Goal: Information Seeking & Learning: Learn about a topic

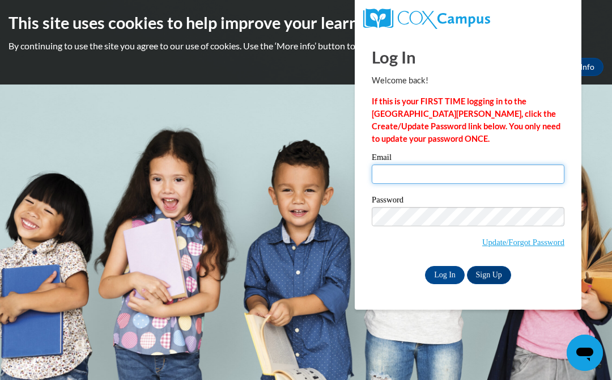
click at [417, 175] on input "Email" at bounding box center [468, 173] width 193 height 19
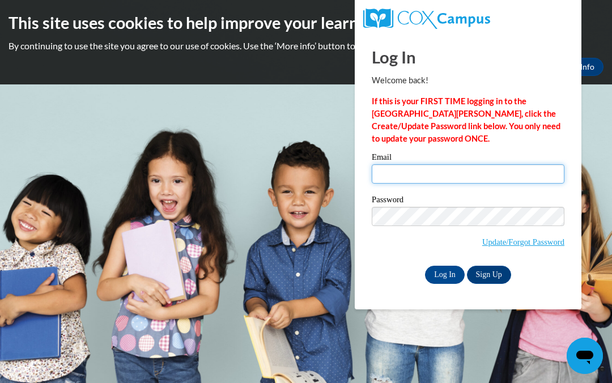
type input "sonyalath37@gmail.com"
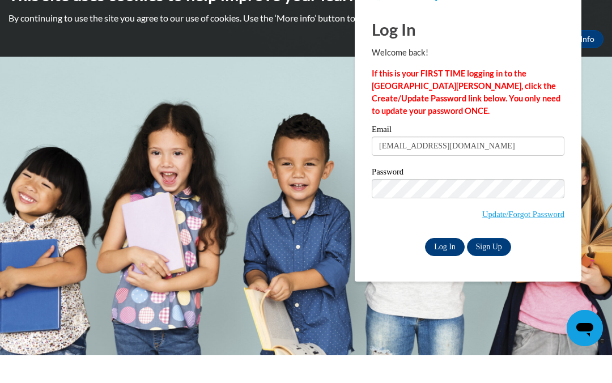
click at [439, 266] on input "Log In" at bounding box center [445, 275] width 40 height 18
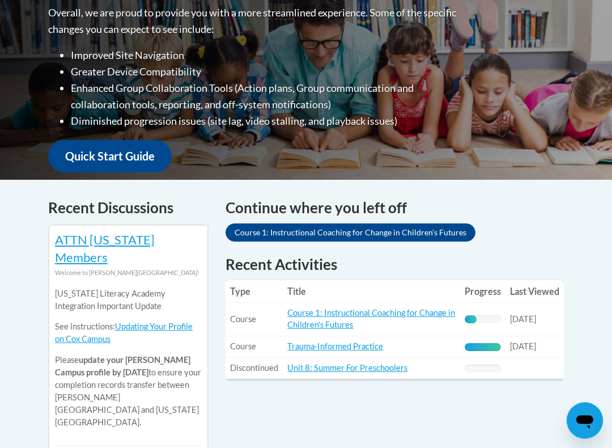
scroll to position [322, 0]
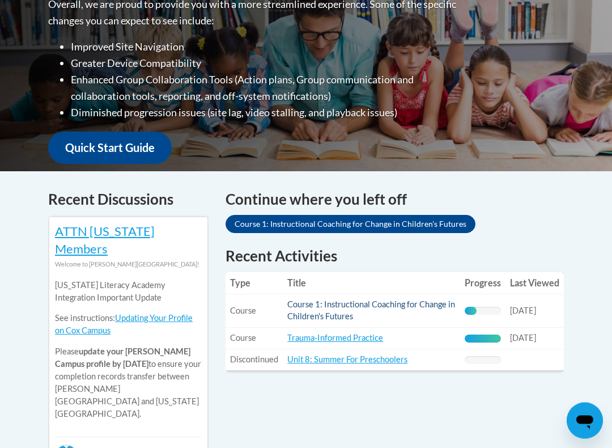
click at [334, 300] on link "Course 1: Instructional Coaching for Change in Children's Futures" at bounding box center [371, 311] width 168 height 22
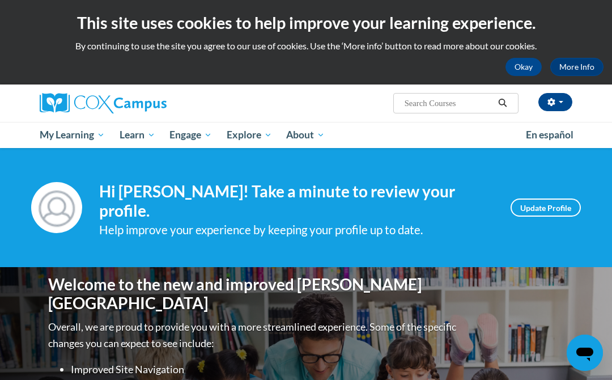
scroll to position [359, 0]
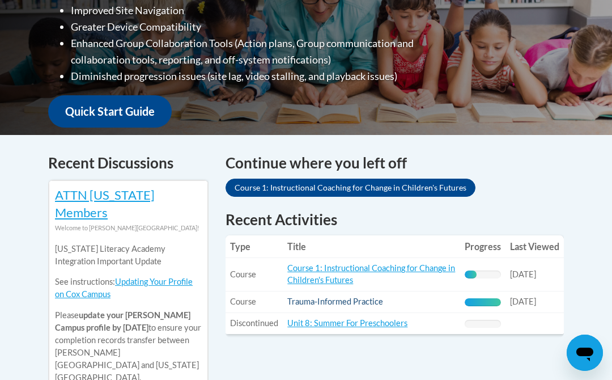
click at [348, 296] on link "Trauma-Informed Practice" at bounding box center [335, 301] width 96 height 10
click at [345, 263] on link "Course 1: Instructional Coaching for Change in Children's Futures" at bounding box center [371, 274] width 168 height 22
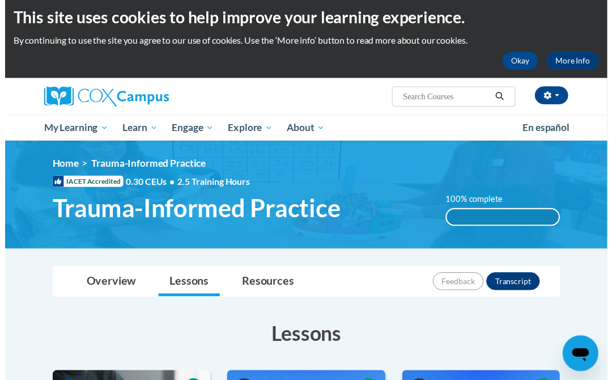
scroll to position [8, 0]
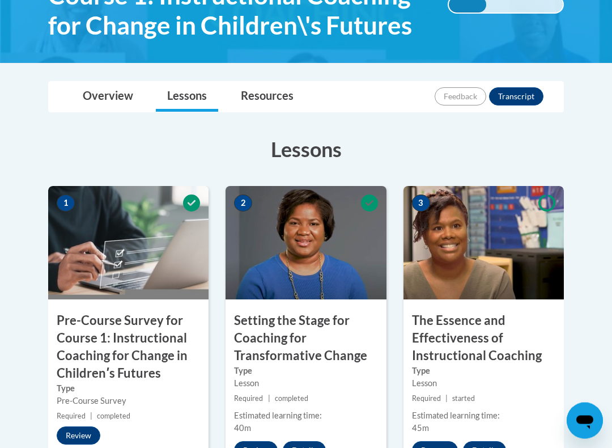
scroll to position [235, 0]
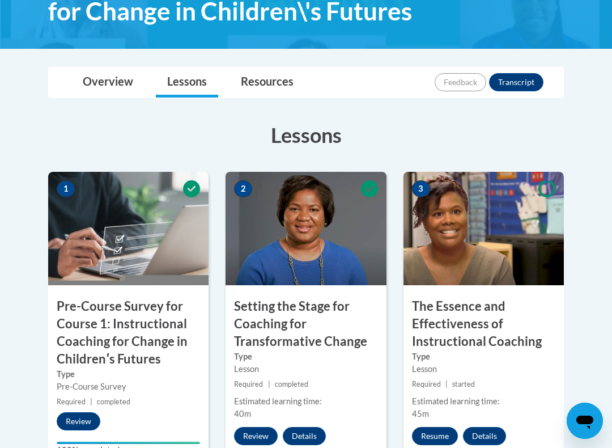
click at [430, 379] on button "Resume" at bounding box center [435, 436] width 46 height 18
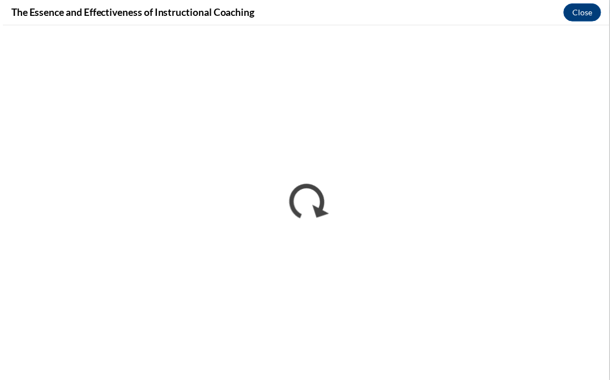
scroll to position [272, 0]
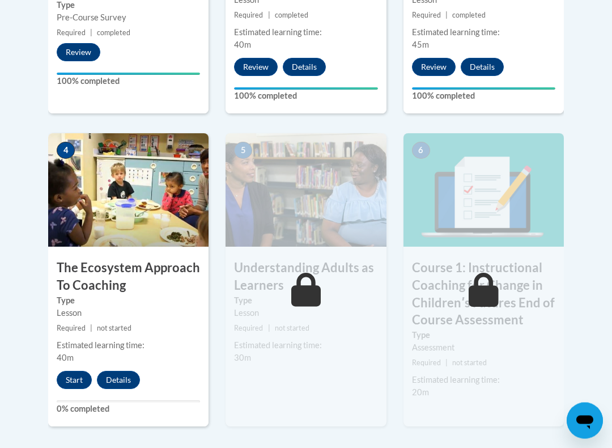
scroll to position [605, 0]
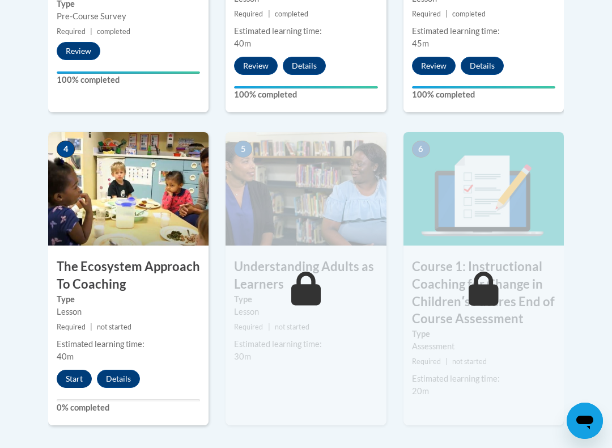
click at [75, 374] on button "Start" at bounding box center [74, 379] width 35 height 18
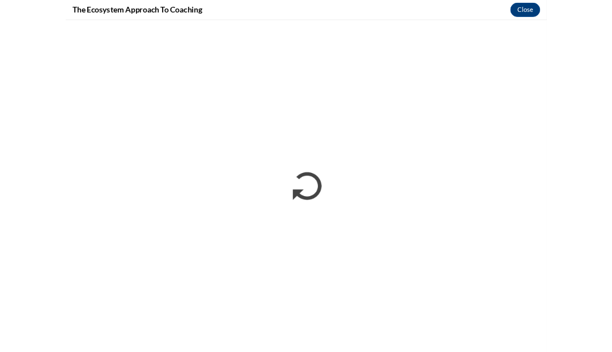
scroll to position [642, 0]
